Goal: Find contact information: Find contact information

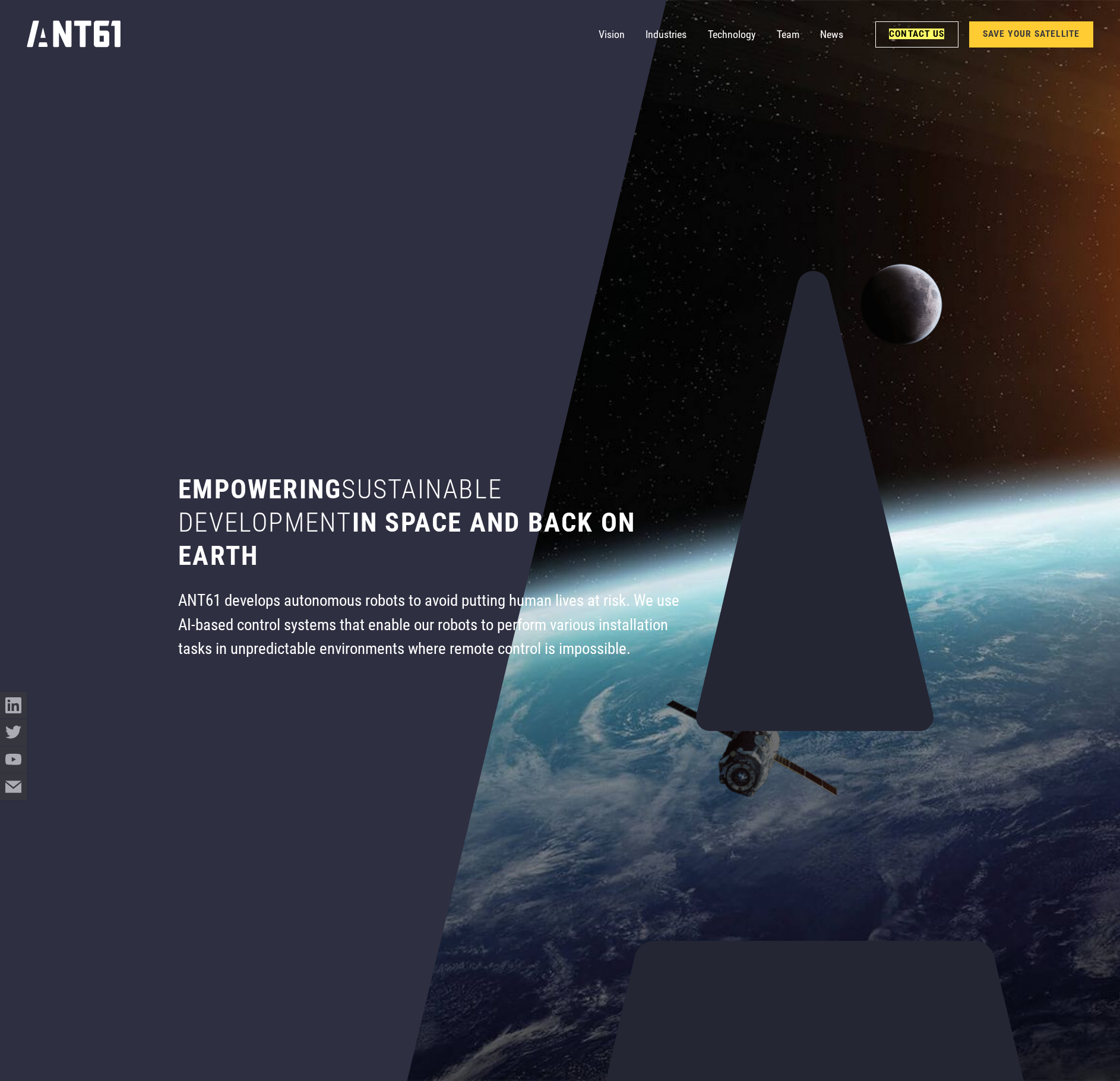
click at [400, 241] on div "Empowering sustainable development in space and back on earth ANT61 develops au…" at bounding box center [434, 540] width 596 height 1081
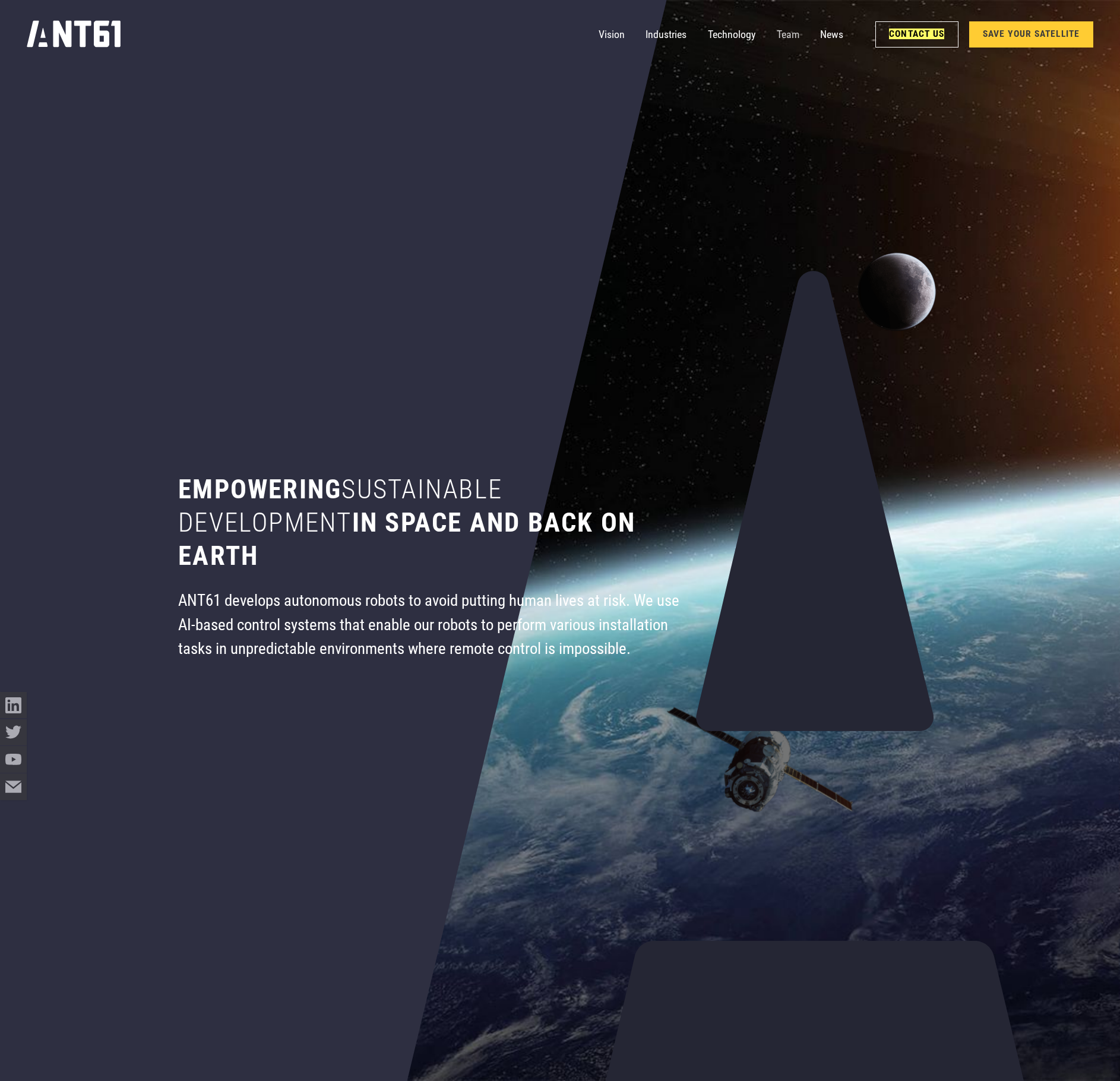
click at [781, 32] on link "Team" at bounding box center [788, 34] width 23 height 26
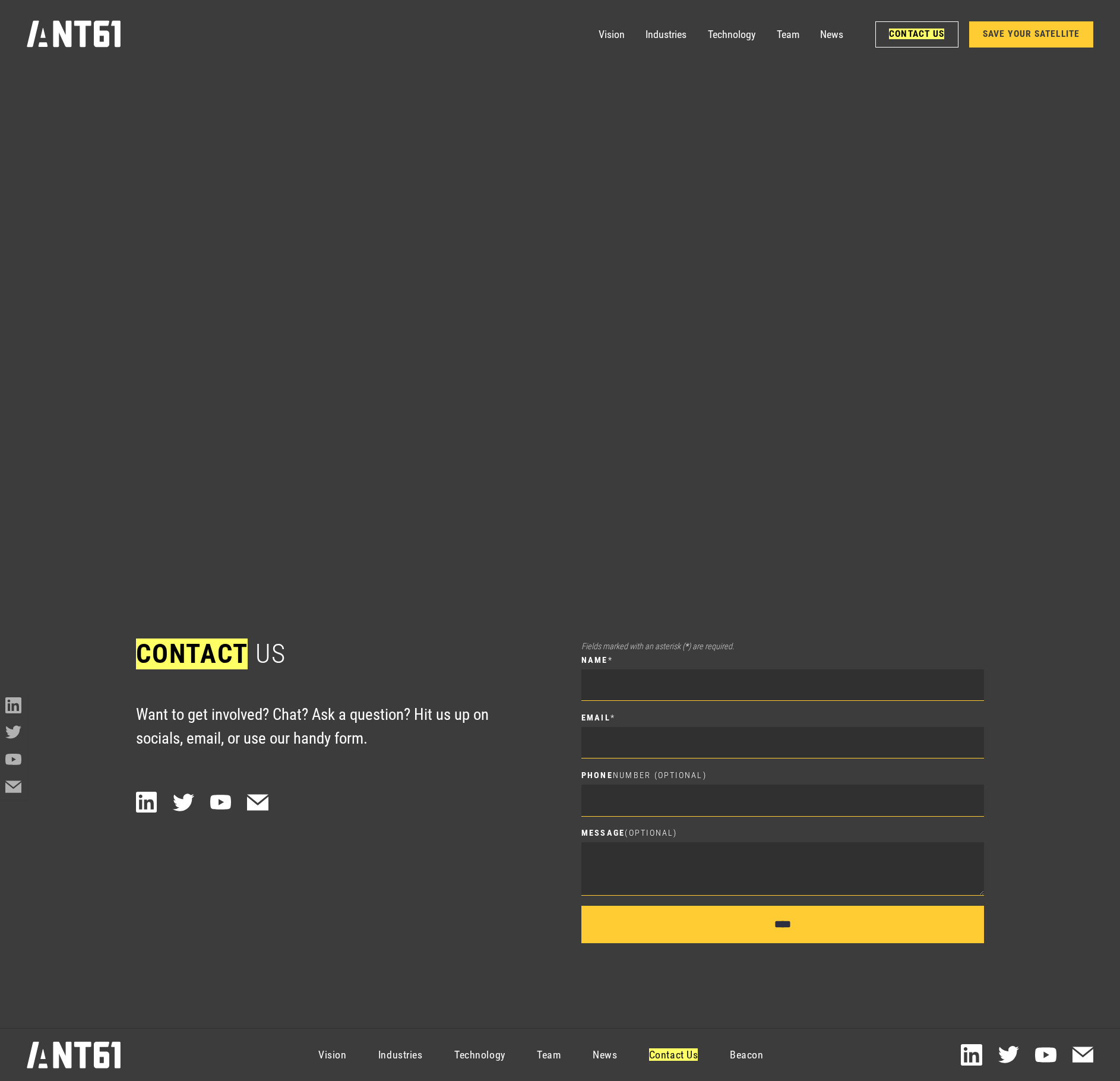
scroll to position [14587, 0]
click at [677, 1063] on link "Contact Us" at bounding box center [674, 1055] width 81 height 47
drag, startPoint x: 677, startPoint y: 1061, endPoint x: 667, endPoint y: 1049, distance: 15.6
click at [675, 1061] on link "Contact Us" at bounding box center [674, 1055] width 81 height 47
click at [822, 33] on link "News" at bounding box center [831, 34] width 23 height 26
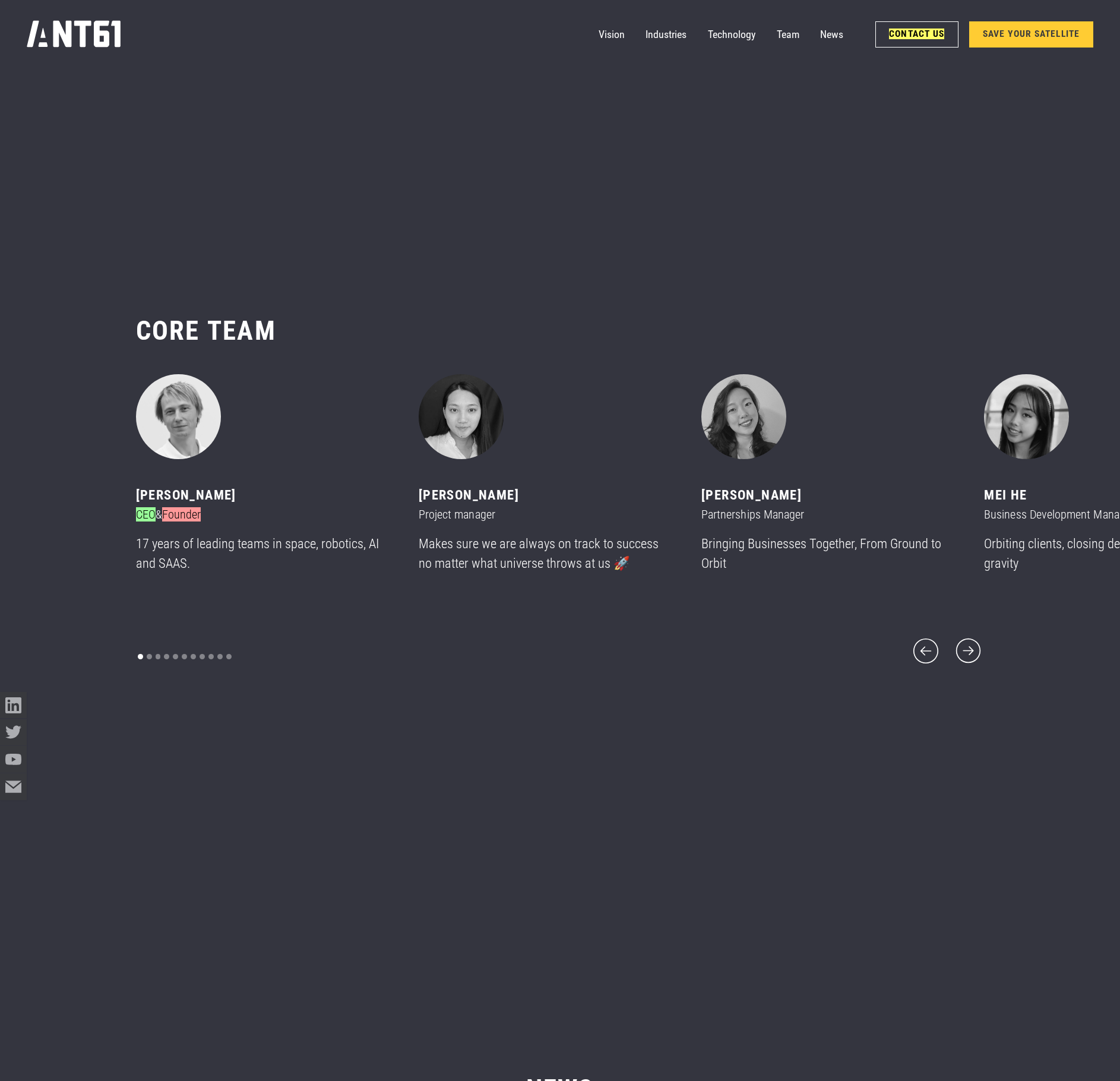
scroll to position [13036, 0]
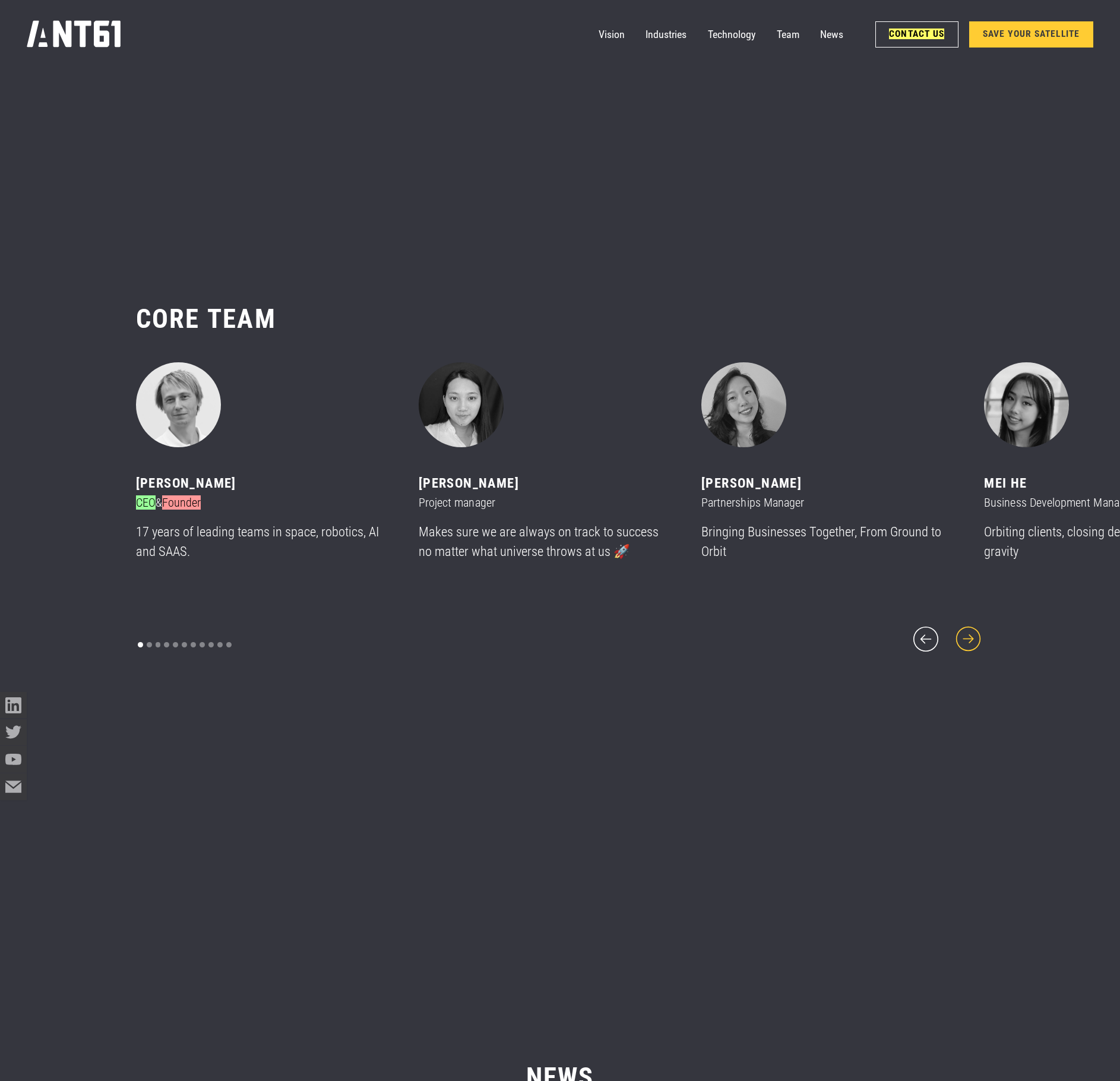
click at [980, 623] on icon "next slide" at bounding box center [968, 639] width 32 height 32
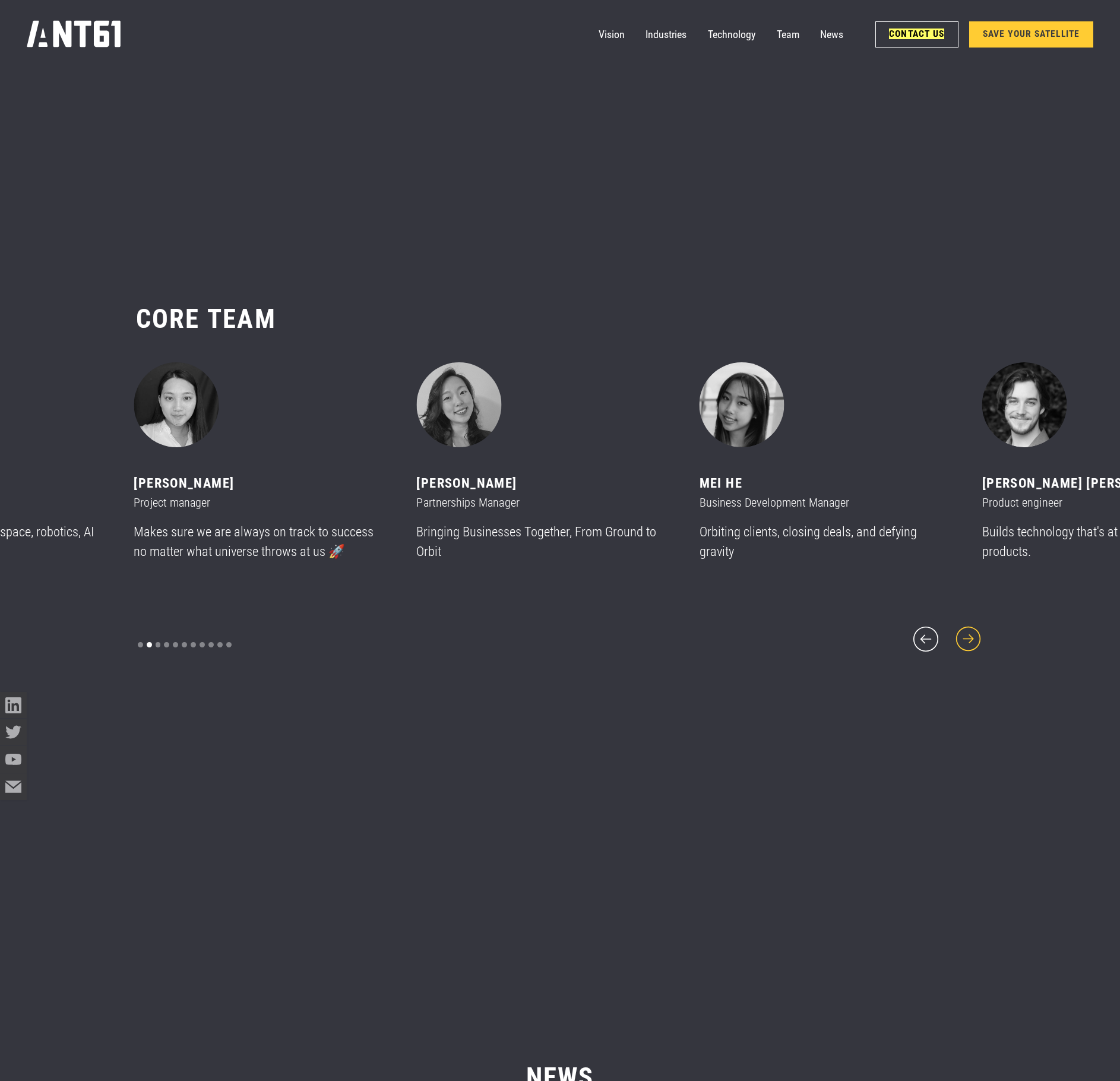
click at [980, 623] on icon "next slide" at bounding box center [968, 639] width 32 height 32
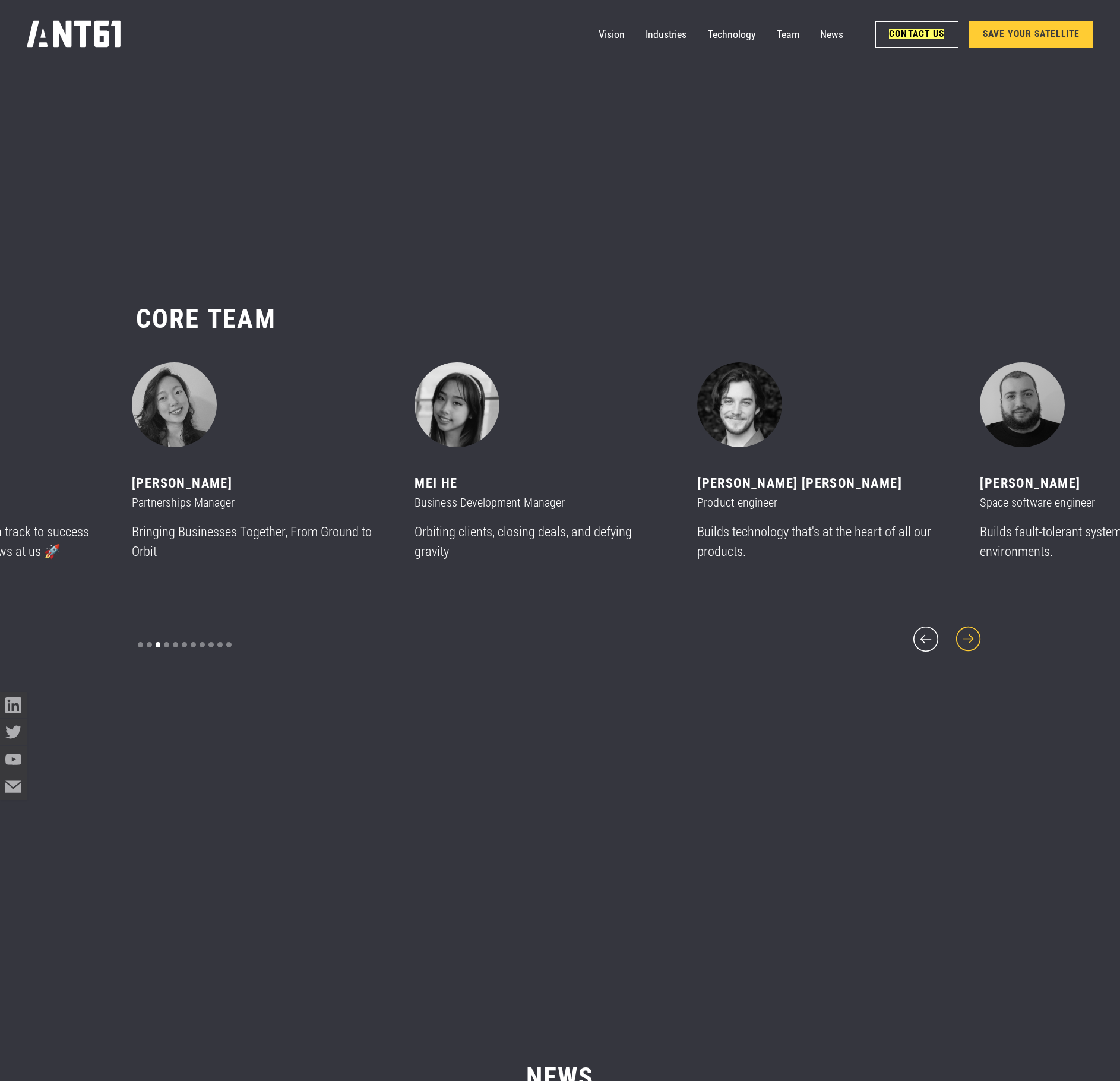
click at [980, 623] on icon "next slide" at bounding box center [968, 639] width 32 height 32
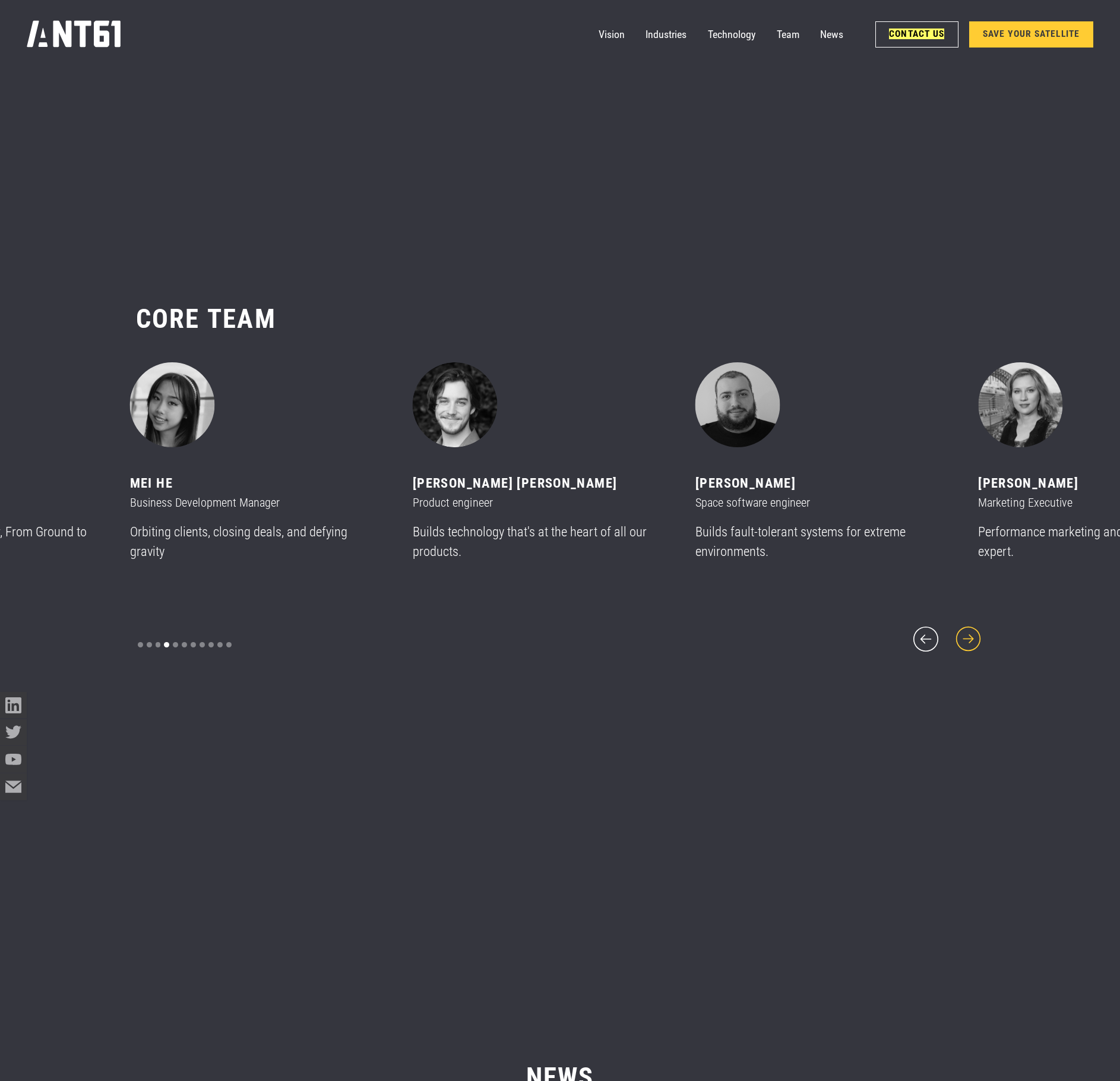
click at [980, 623] on icon "next slide" at bounding box center [968, 639] width 32 height 32
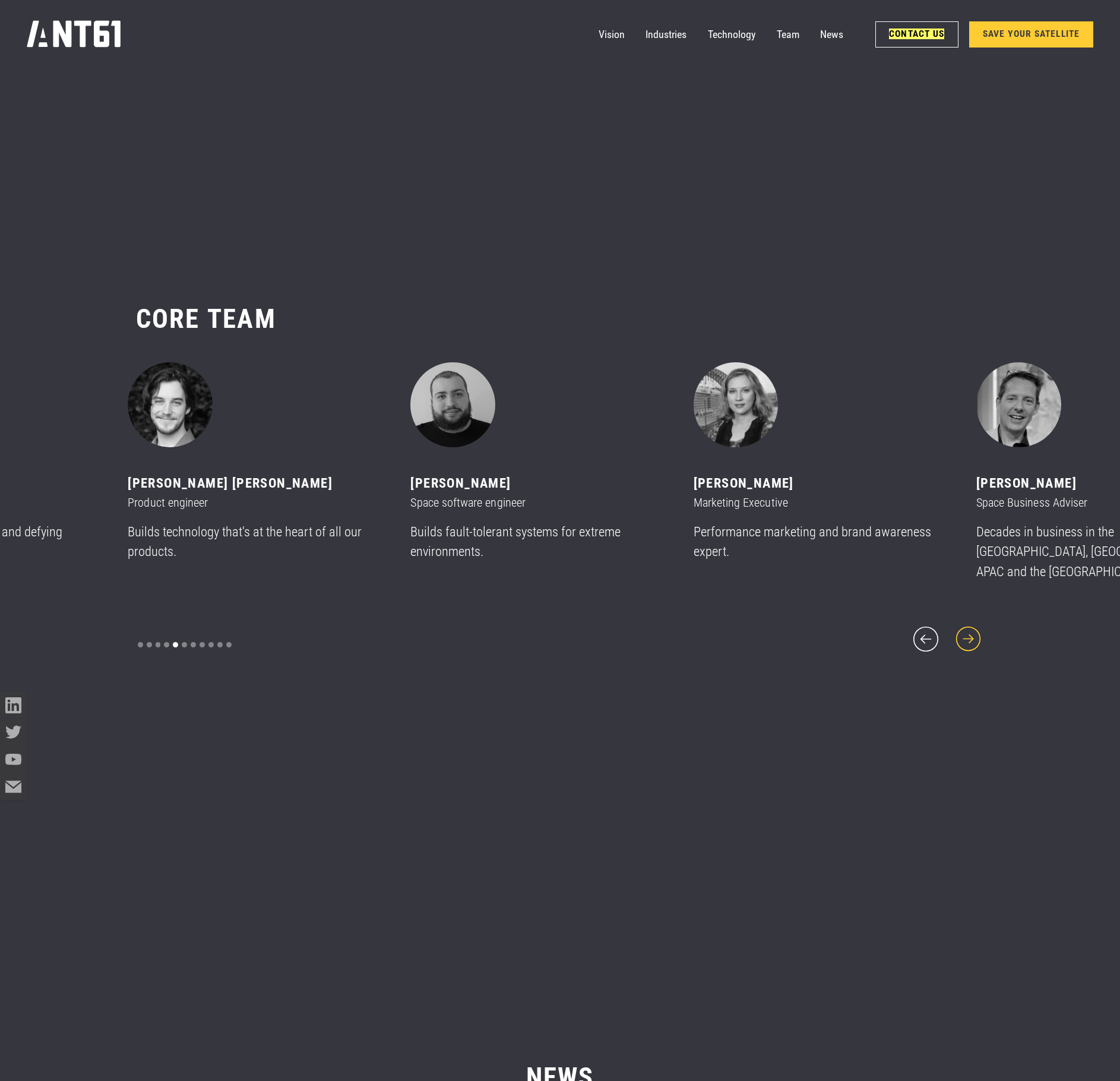
click at [980, 623] on icon "next slide" at bounding box center [968, 639] width 32 height 32
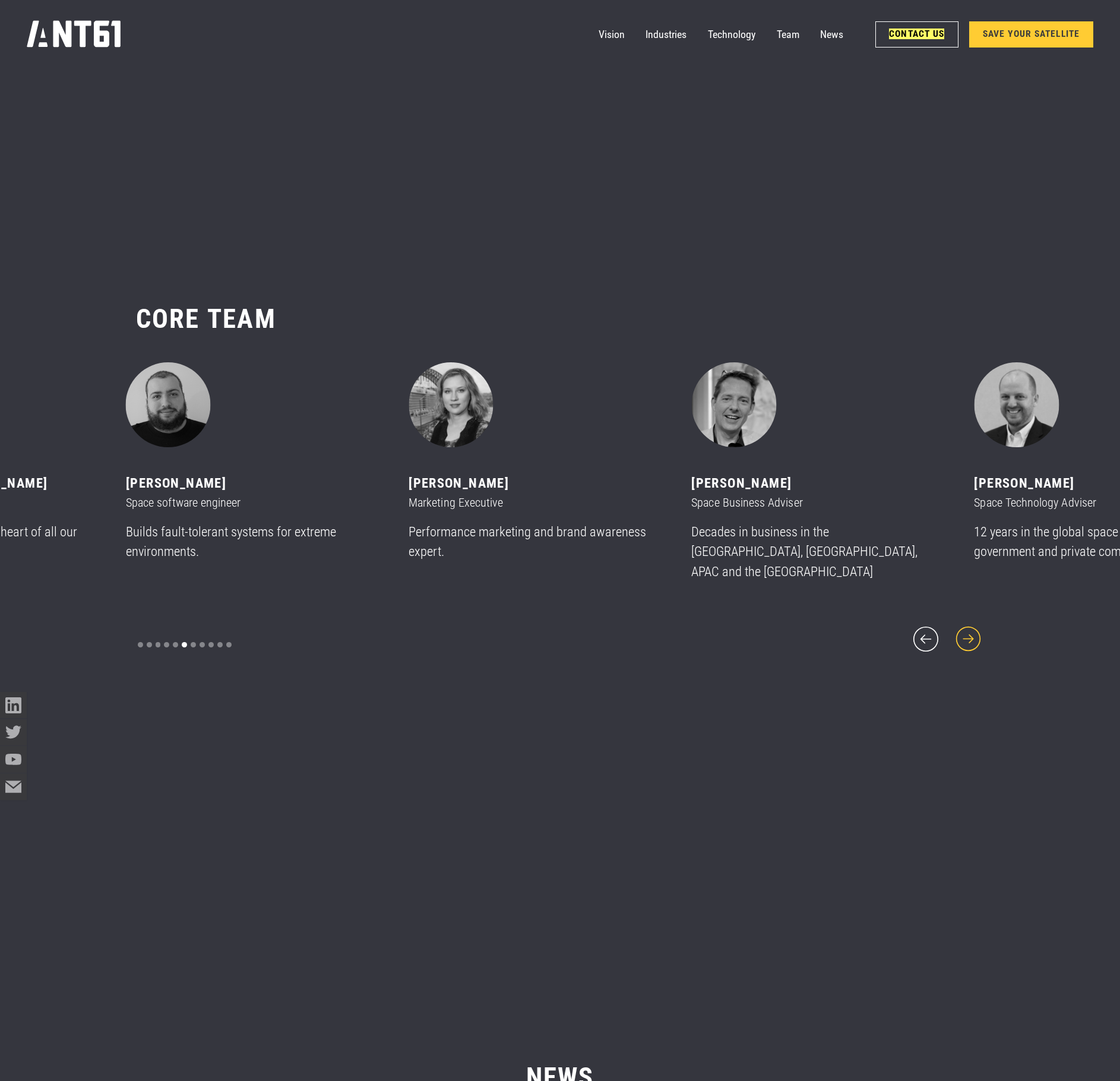
click at [980, 623] on icon "next slide" at bounding box center [968, 639] width 32 height 32
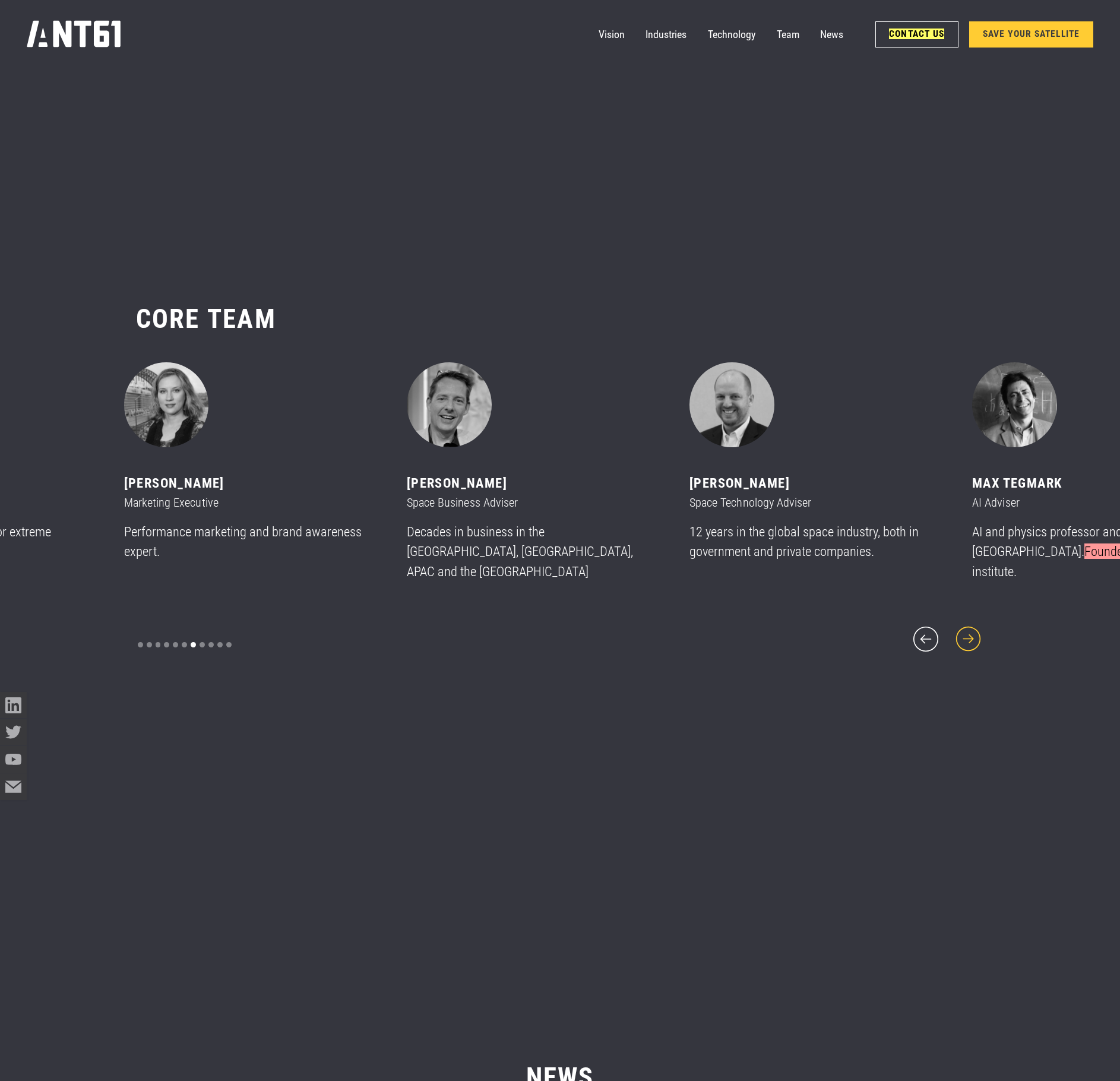
click at [980, 623] on icon "next slide" at bounding box center [968, 639] width 32 height 32
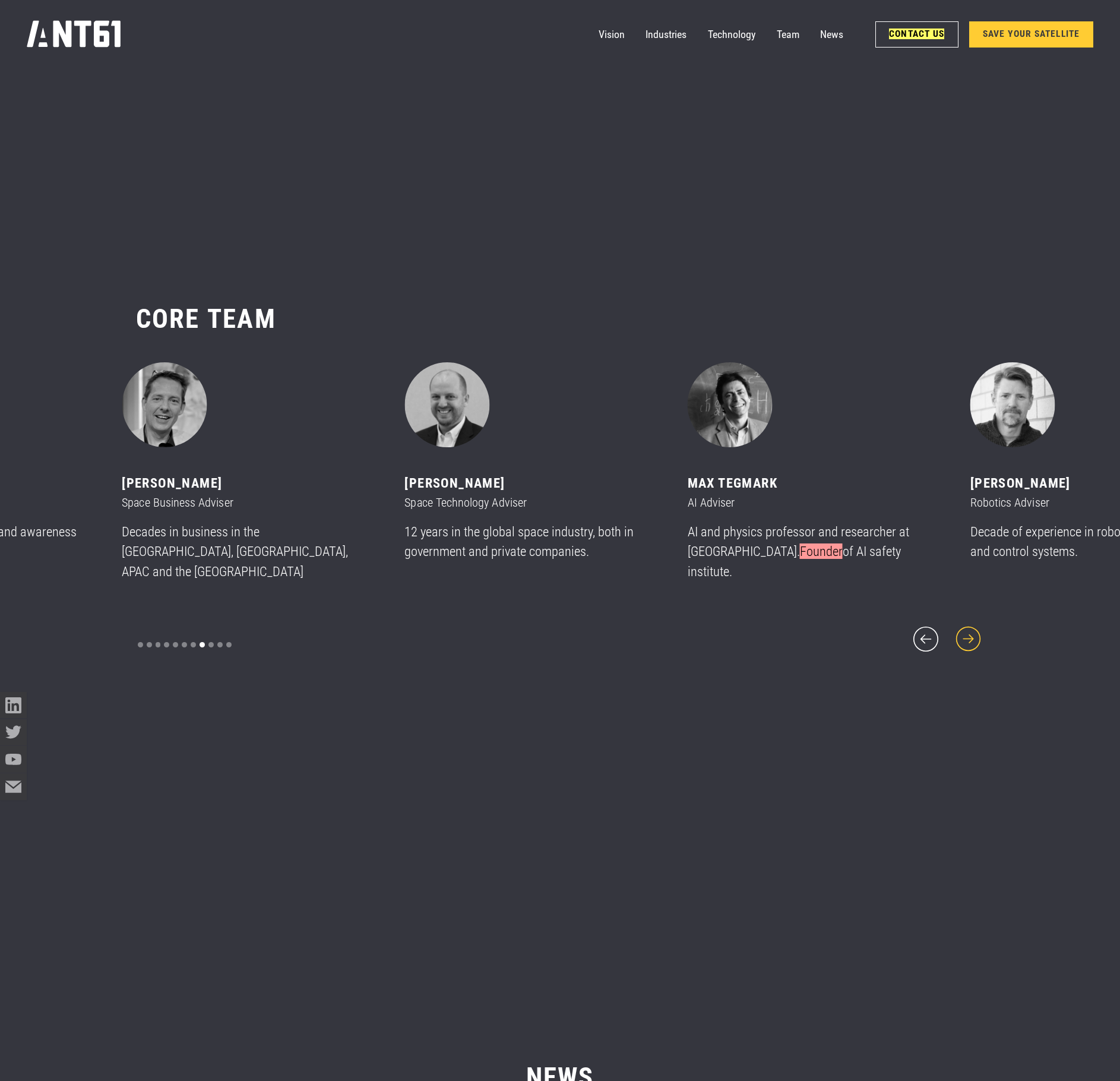
click at [980, 623] on icon "next slide" at bounding box center [968, 639] width 32 height 32
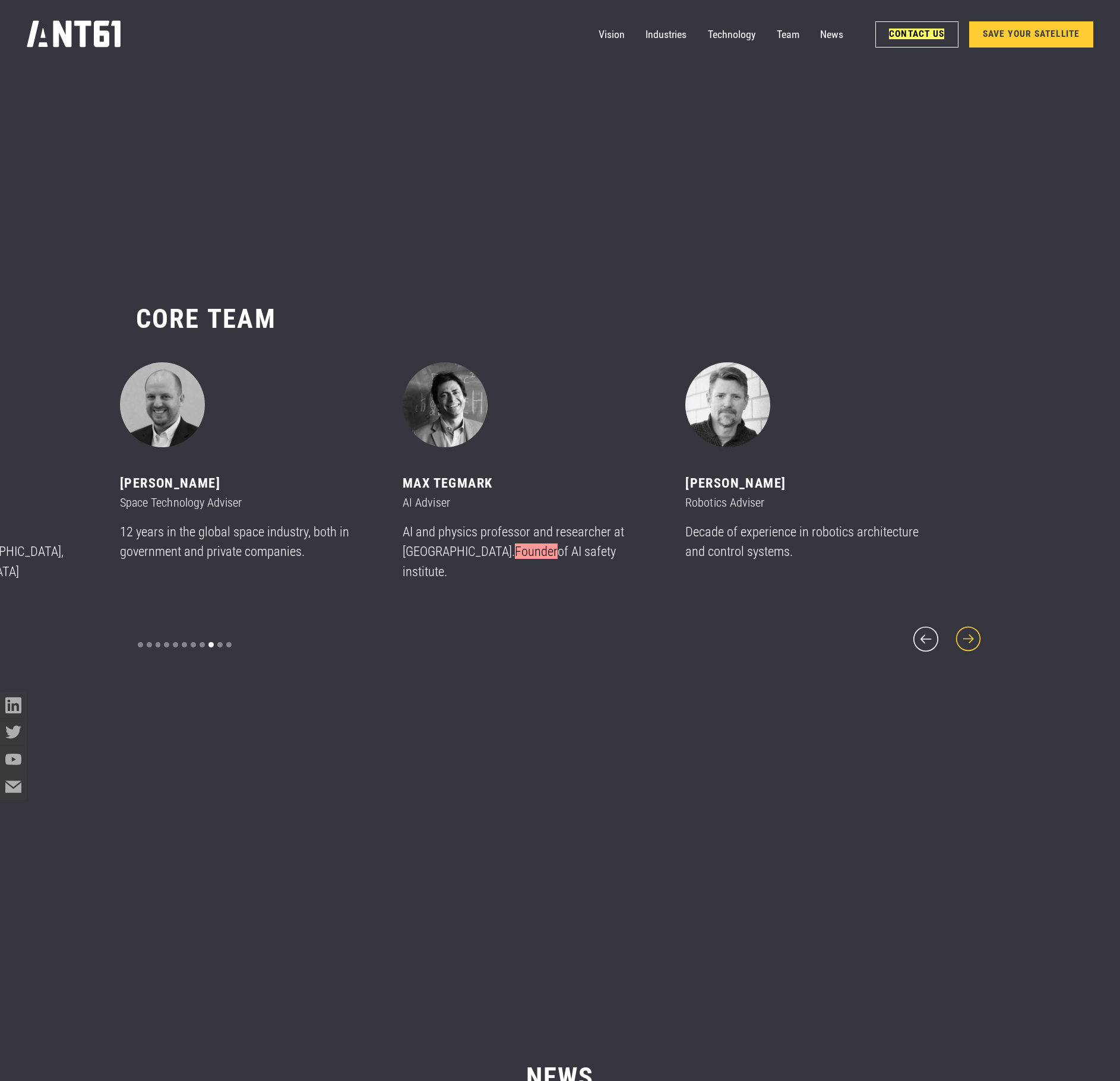
click at [980, 623] on icon "next slide" at bounding box center [968, 639] width 32 height 32
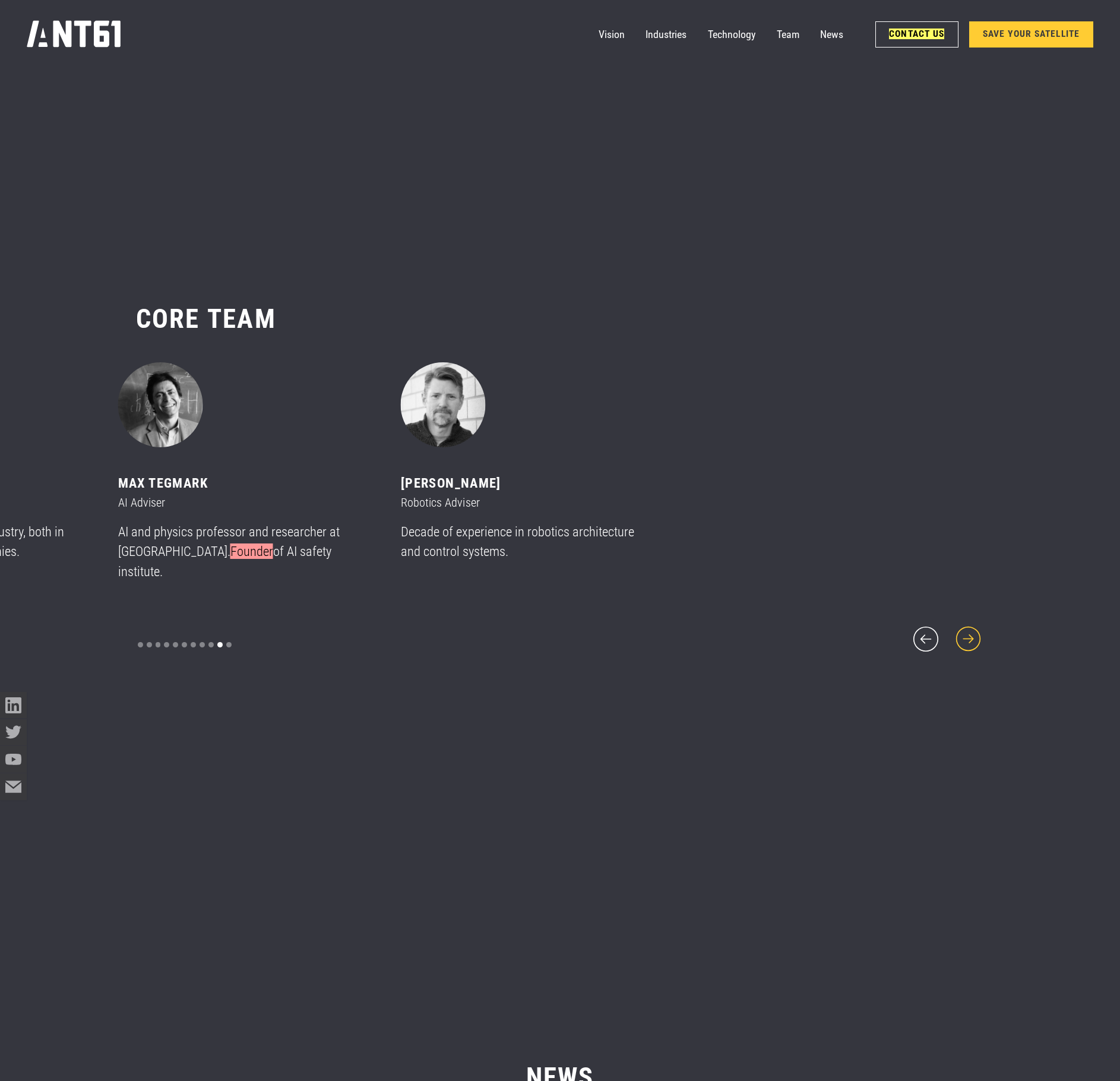
click at [980, 623] on icon "next slide" at bounding box center [968, 639] width 32 height 32
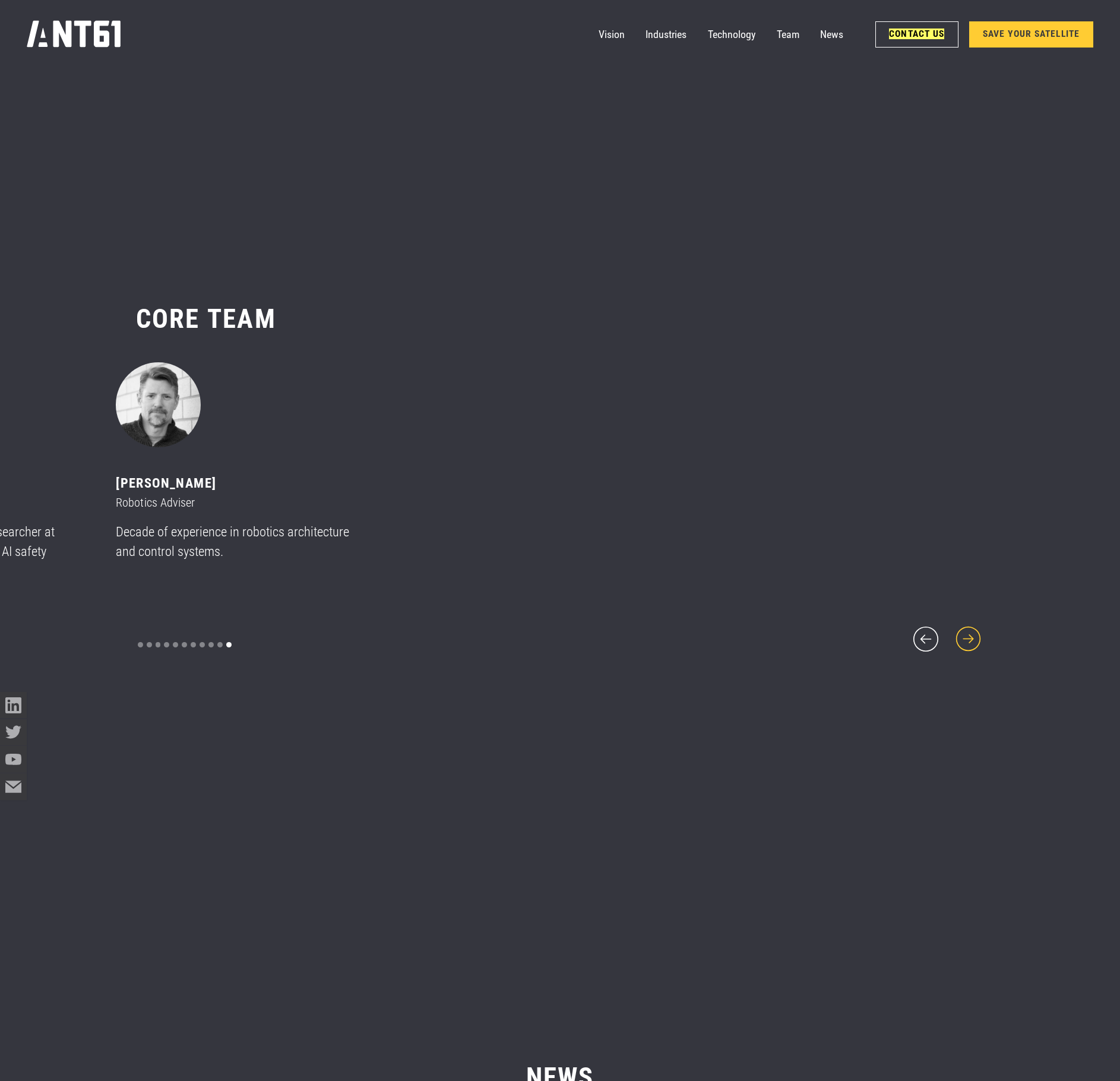
click at [980, 623] on icon "next slide" at bounding box center [968, 639] width 32 height 32
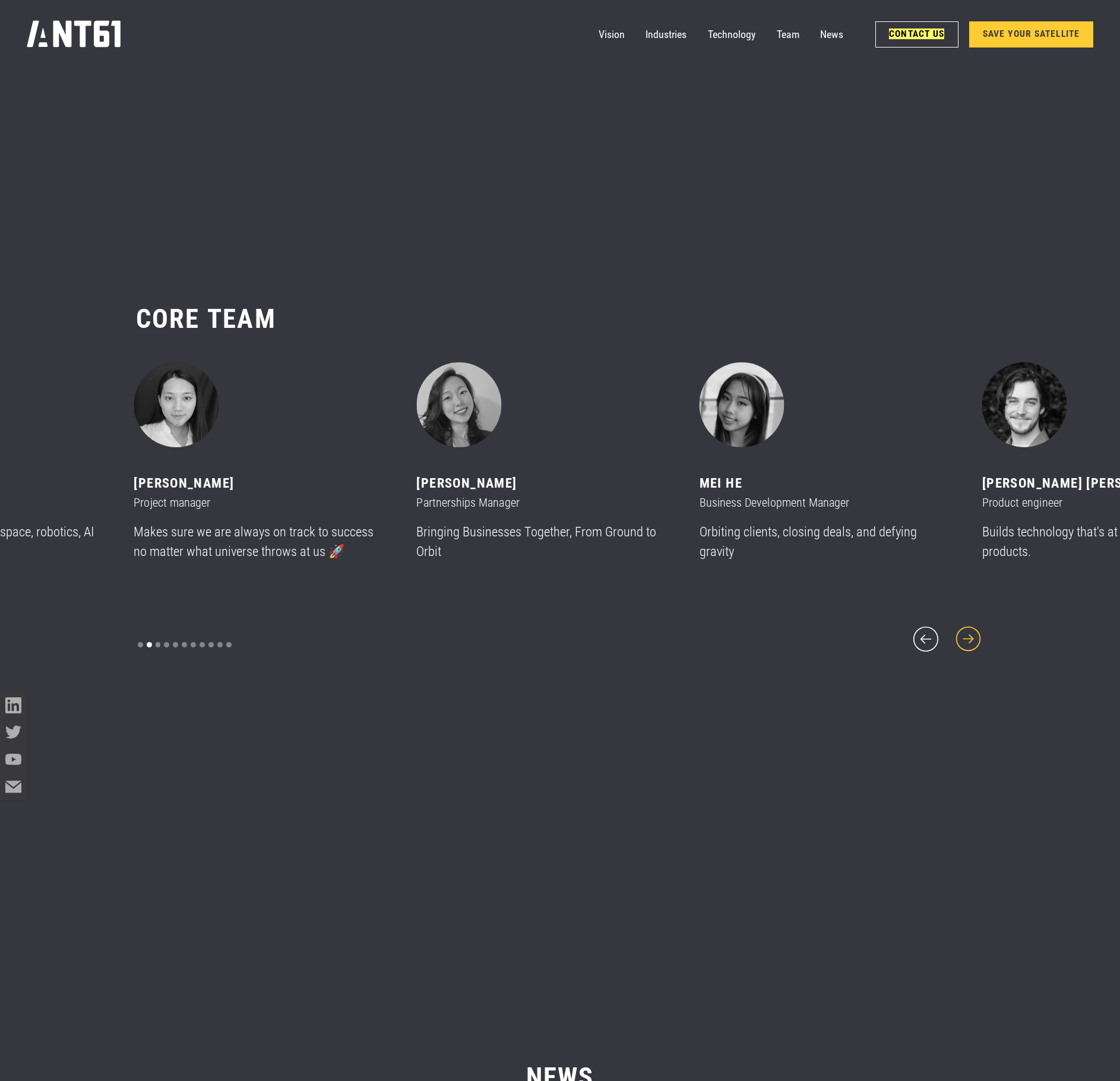
click at [980, 623] on icon "next slide" at bounding box center [968, 639] width 32 height 32
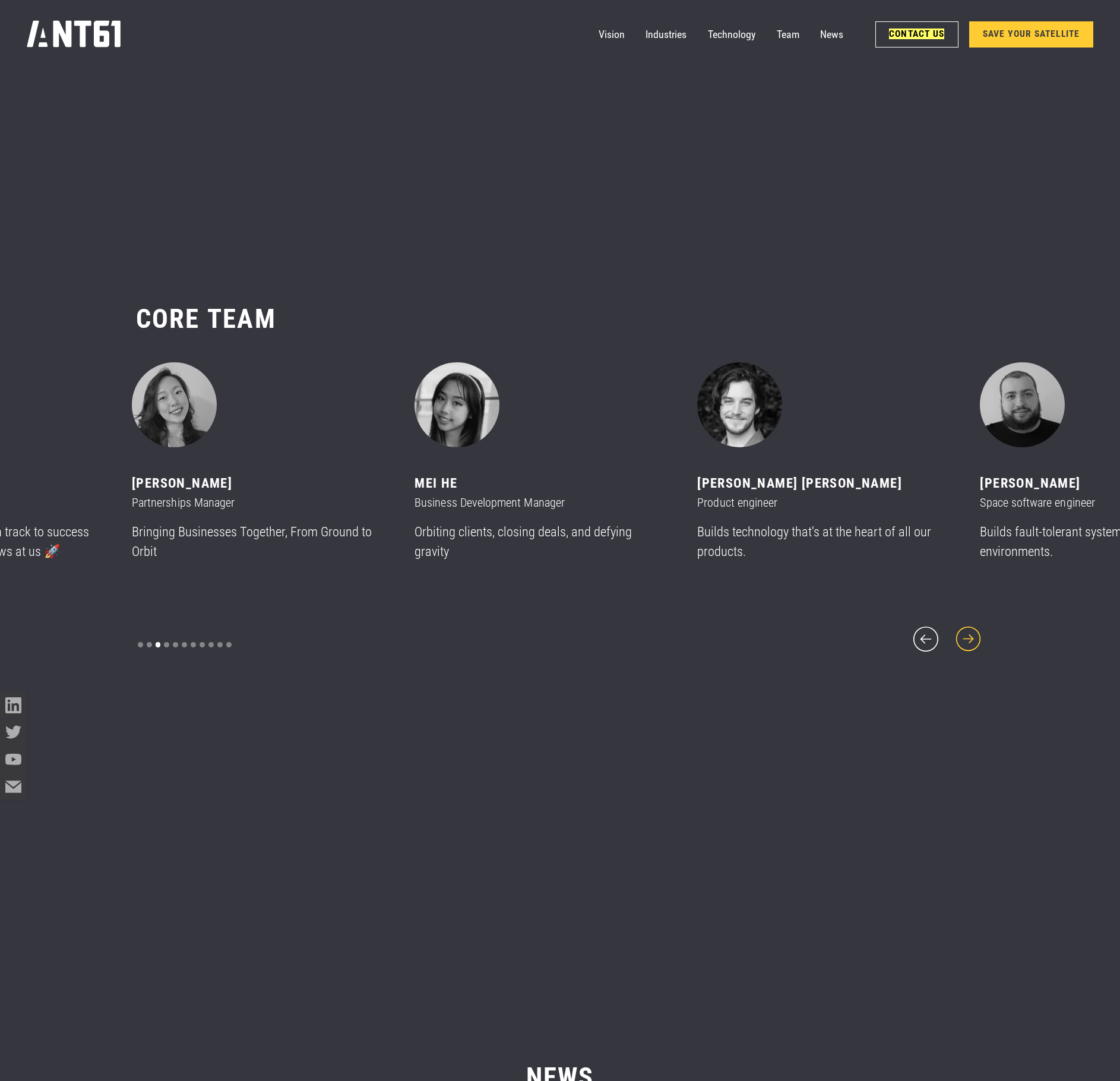
click at [980, 623] on icon "next slide" at bounding box center [968, 639] width 32 height 32
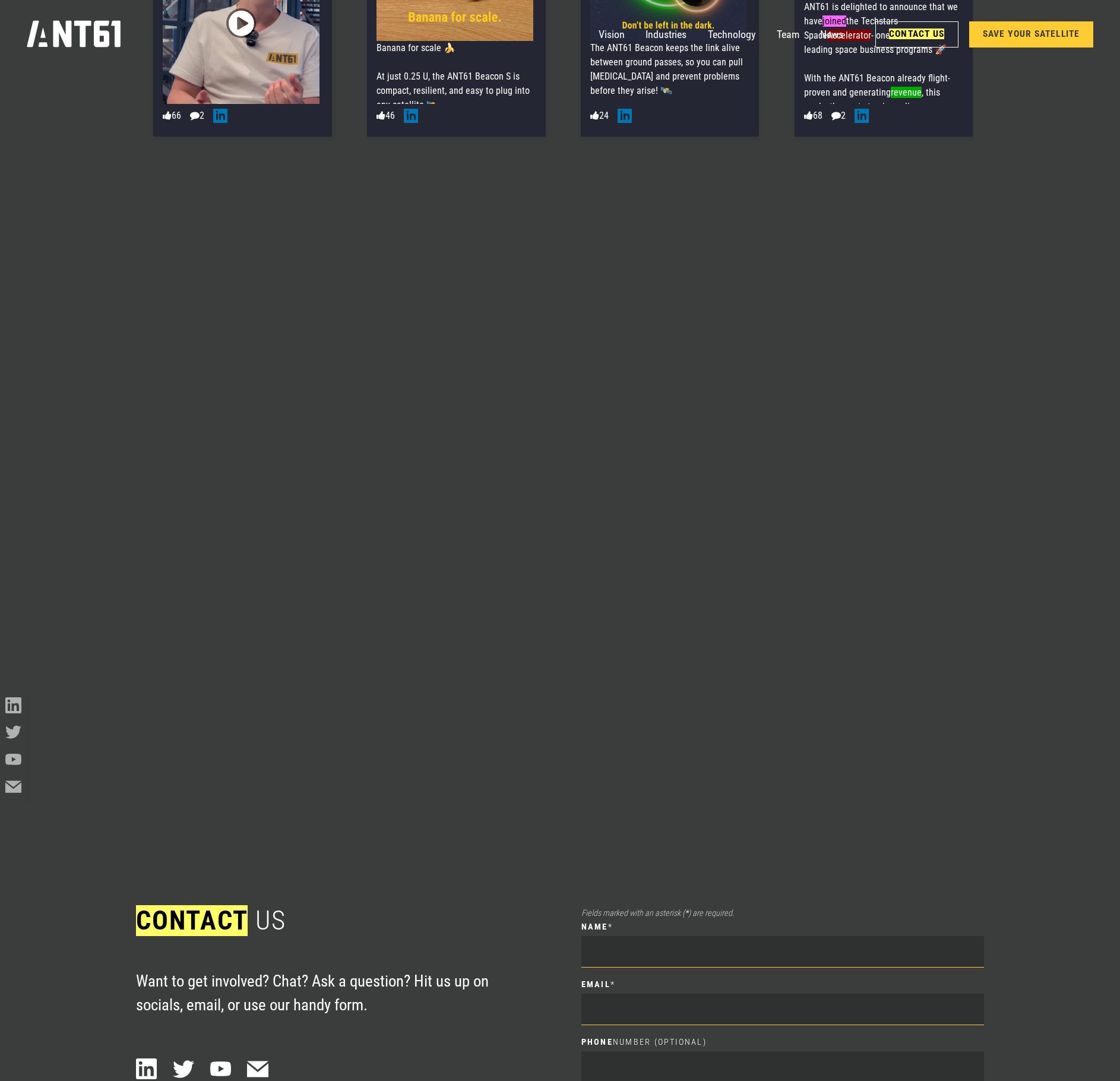
scroll to position [14587, 0]
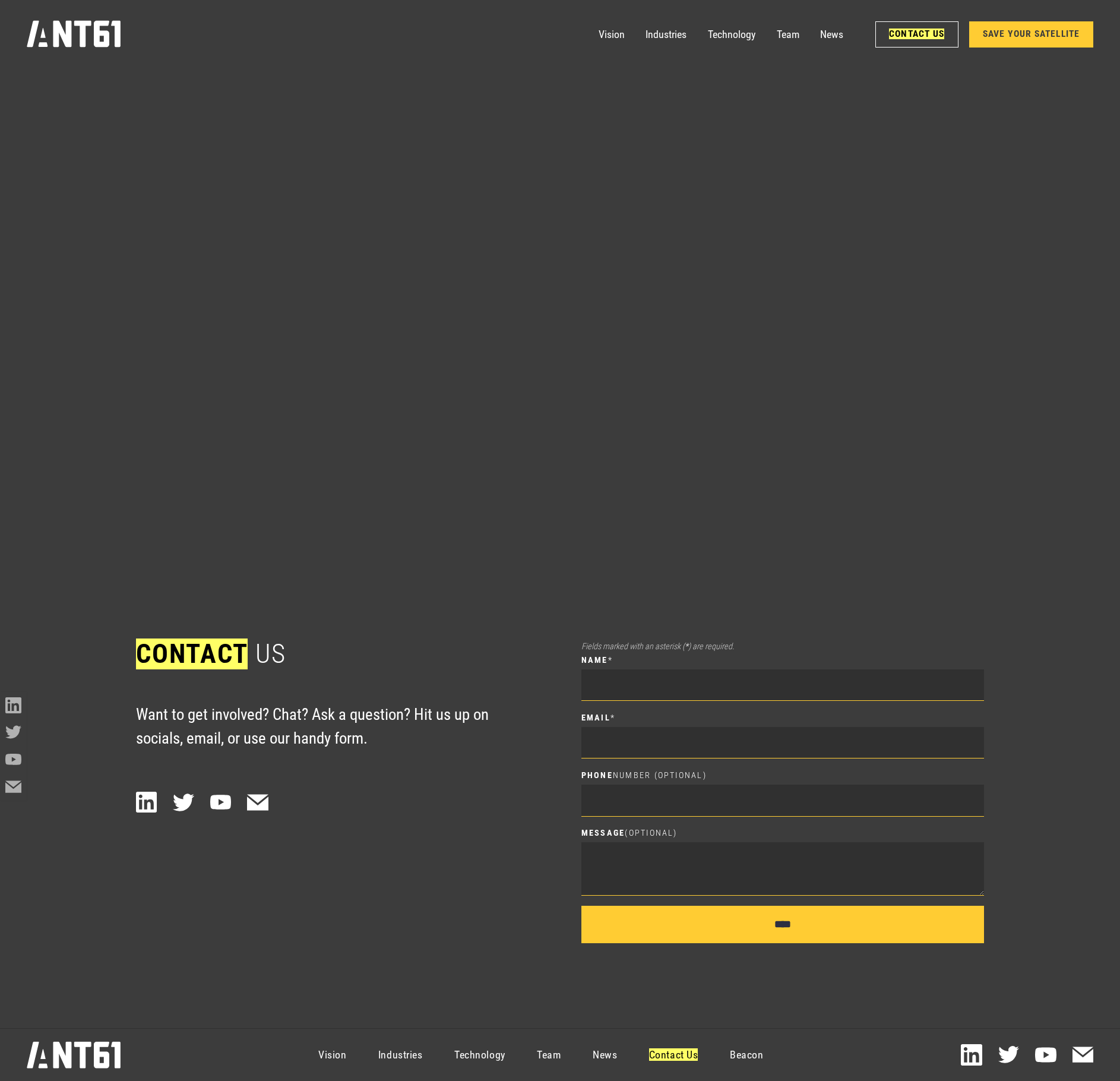
drag, startPoint x: 752, startPoint y: 399, endPoint x: 815, endPoint y: 608, distance: 218.3
click at [677, 1049] on font "Contact Us" at bounding box center [674, 1055] width 49 height 12
click at [1066, 36] on link "SAVE YOUR SATELLITE" at bounding box center [1031, 33] width 125 height 25
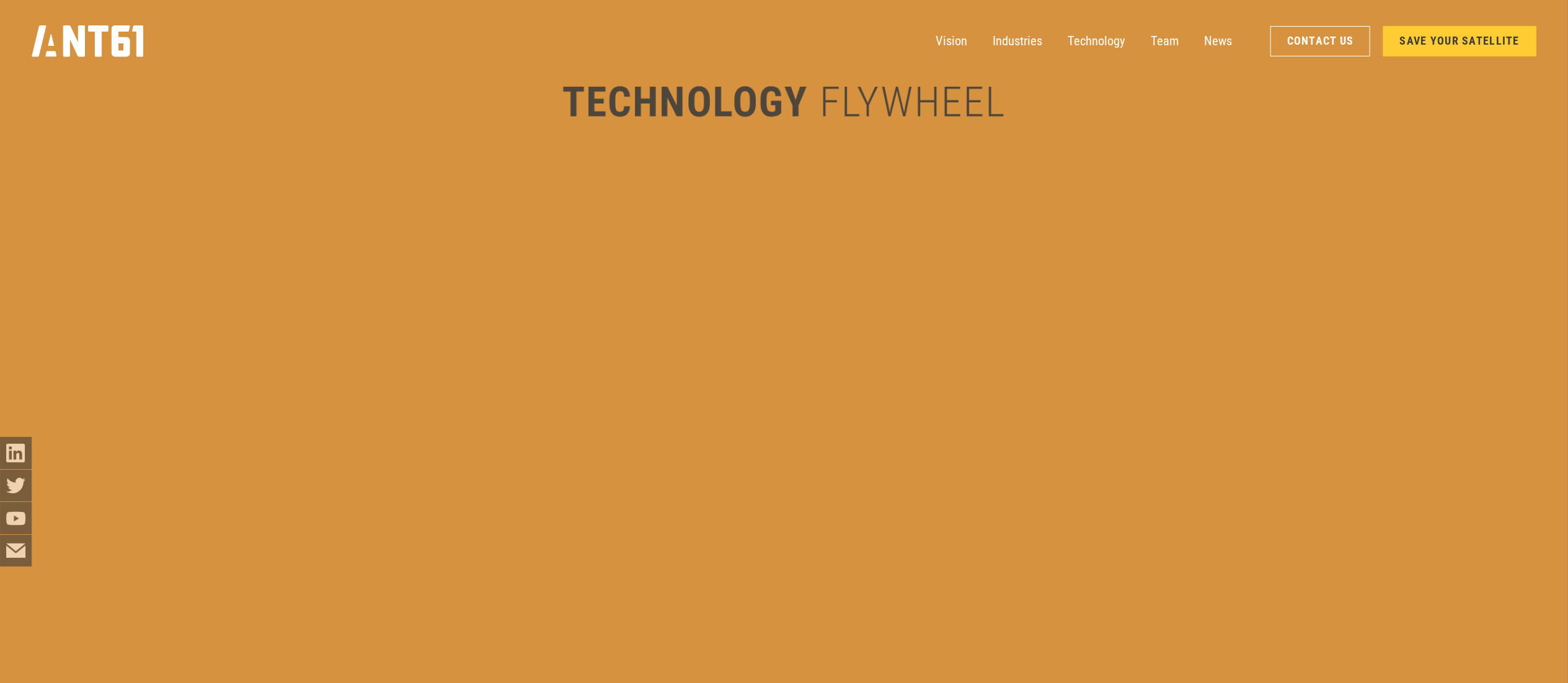
scroll to position [4101, 0]
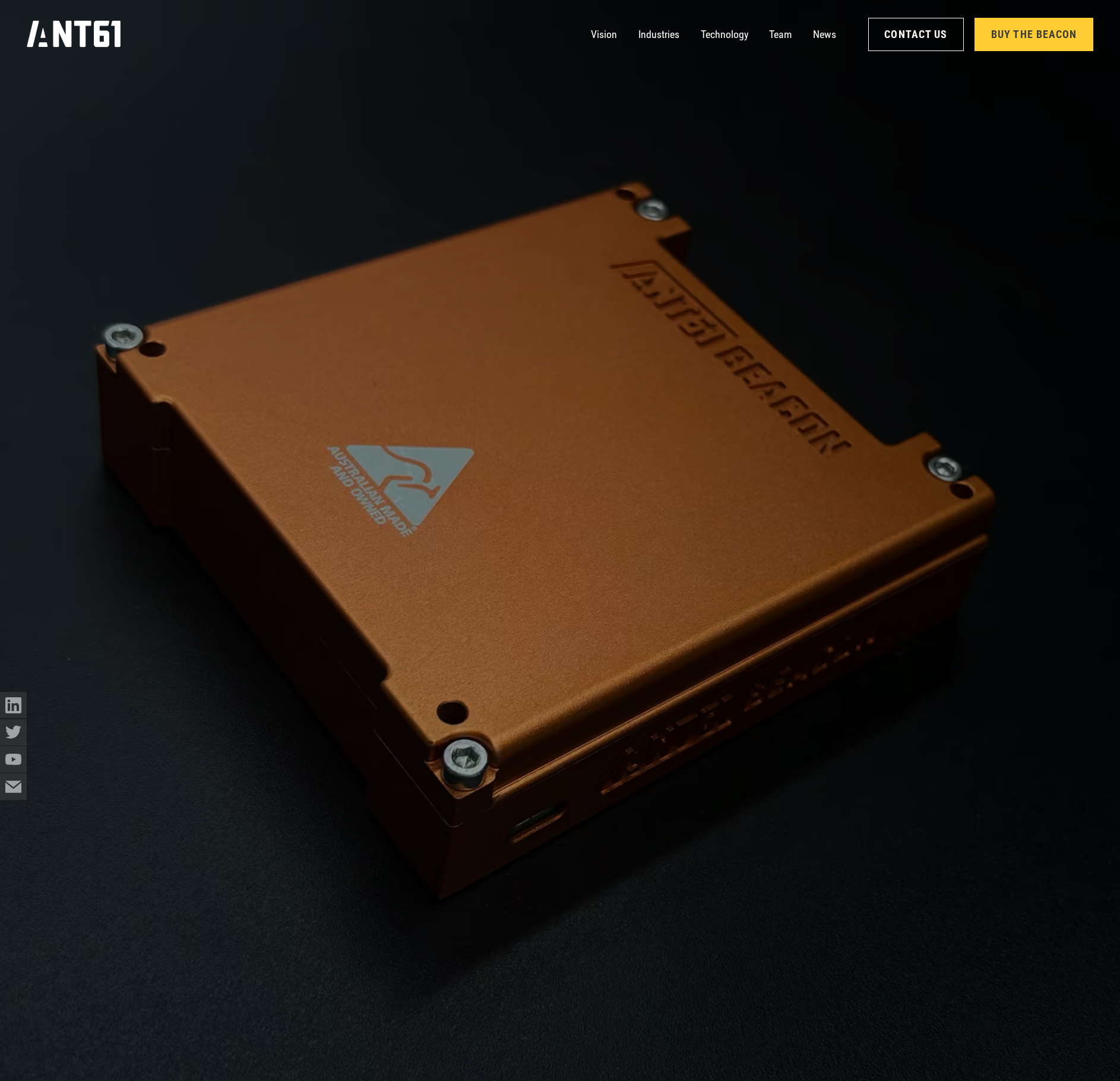
click at [1020, 32] on link "Buy the Beacon" at bounding box center [1033, 34] width 118 height 33
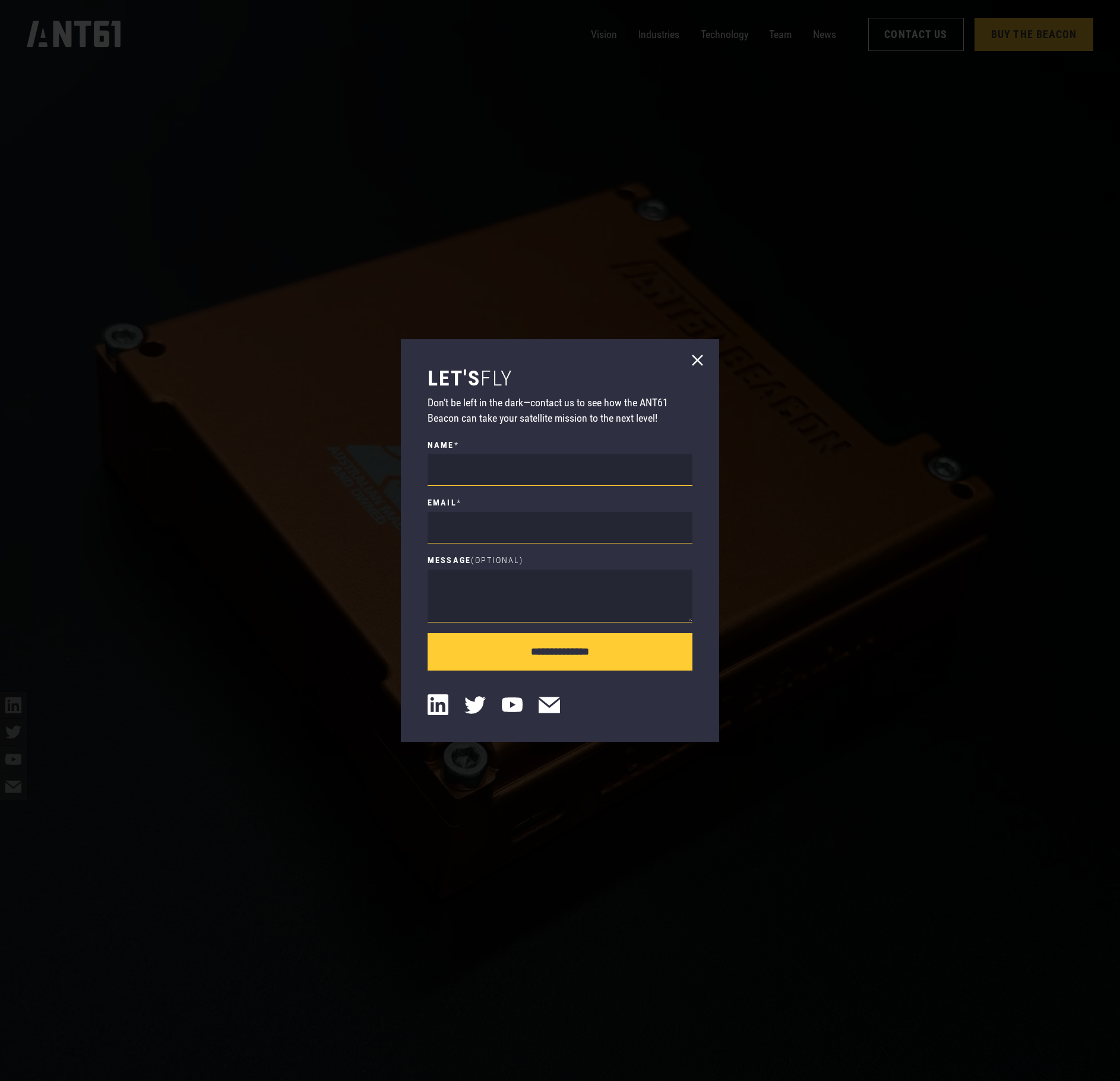
click at [692, 354] on icon at bounding box center [697, 360] width 11 height 11
